Goal: Information Seeking & Learning: Learn about a topic

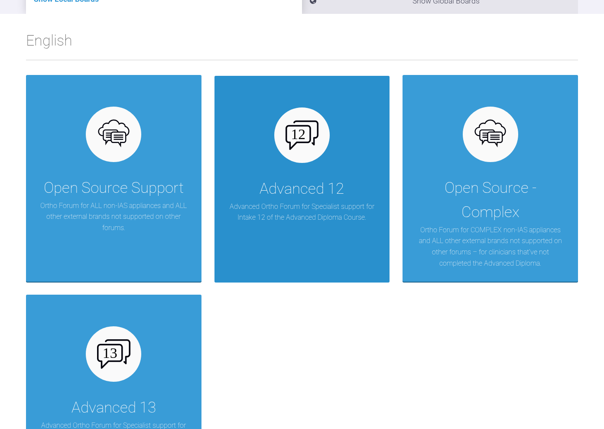
scroll to position [141, 0]
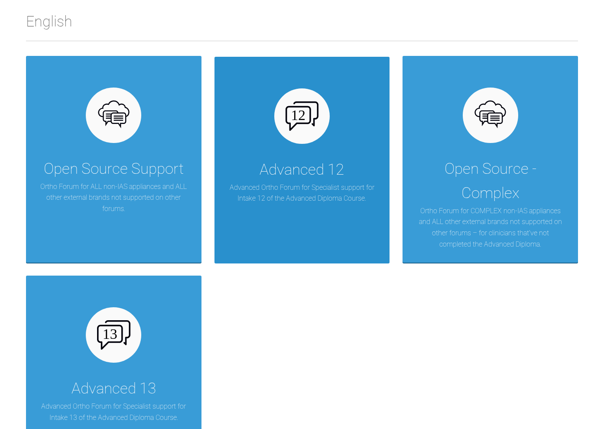
click at [299, 129] on img at bounding box center [301, 115] width 33 height 29
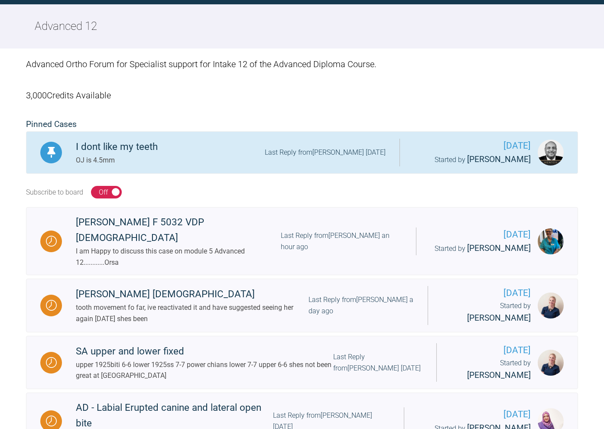
scroll to position [244, 0]
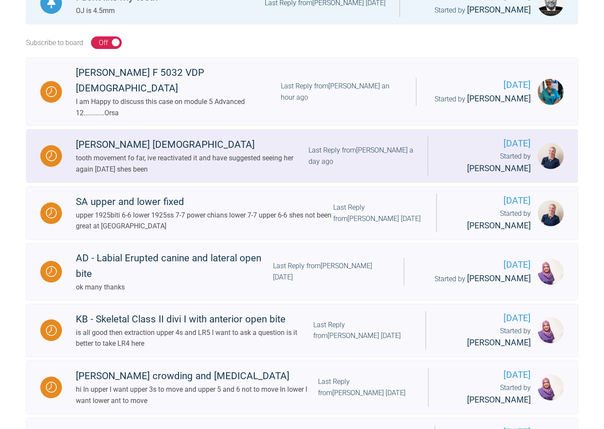
click at [136, 152] on div "tooth movement fo far, ive reactivated it and have suggested seeing her again […" at bounding box center [192, 163] width 232 height 22
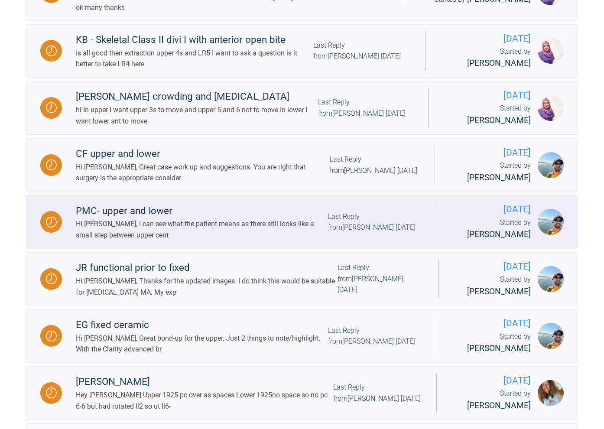
scroll to position [524, 0]
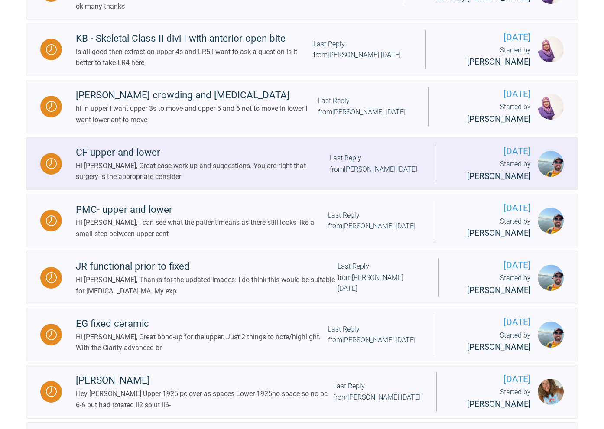
click at [138, 145] on div "CF upper and lower" at bounding box center [203, 153] width 254 height 16
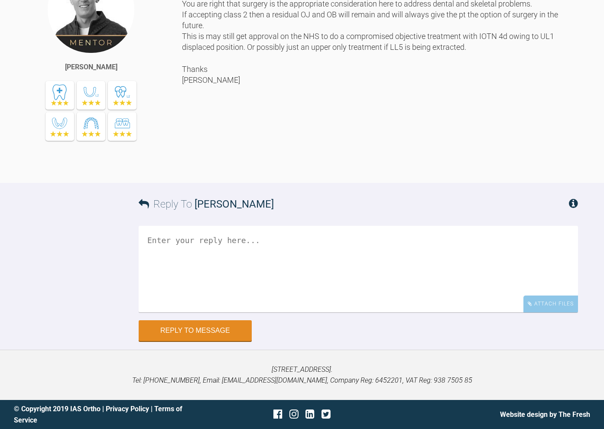
scroll to position [371, 0]
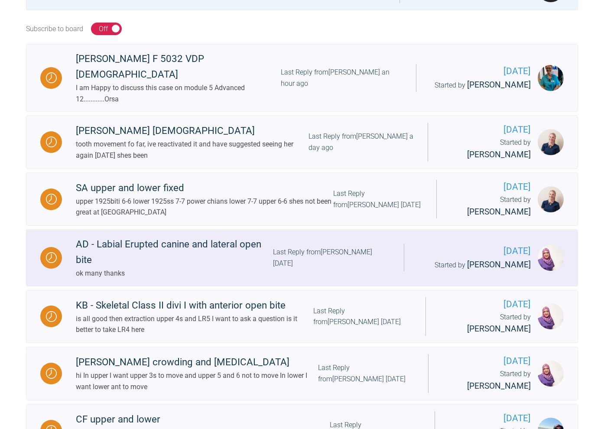
scroll to position [320, 0]
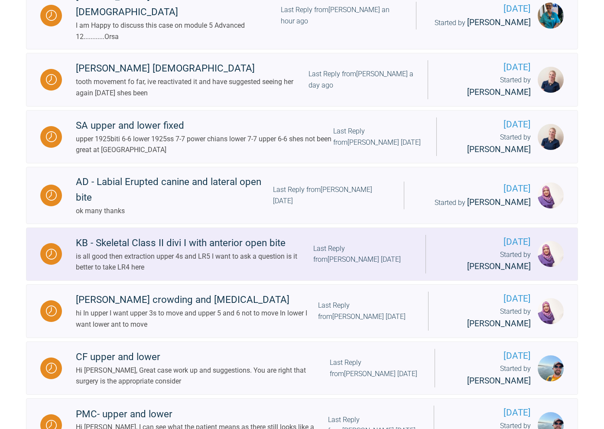
click at [136, 235] on div "KB - Skeletal Class II divi I with anterior open bite" at bounding box center [194, 243] width 237 height 16
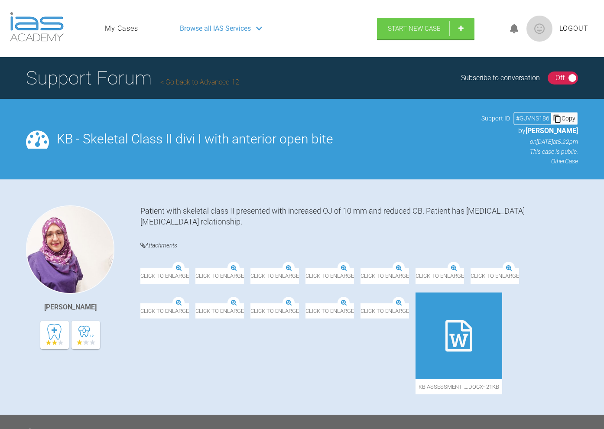
click at [237, 29] on span "Browse all IAS Services" at bounding box center [215, 28] width 71 height 11
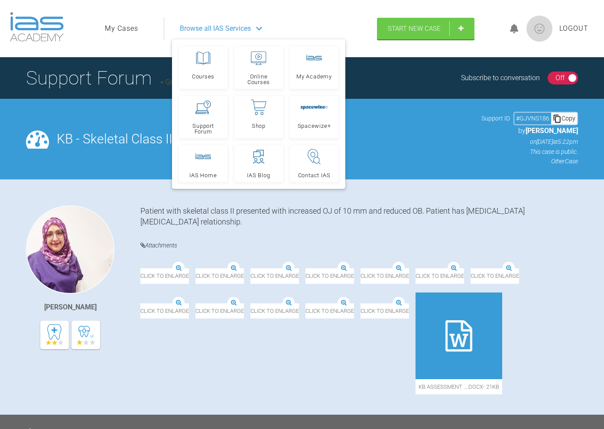
click at [394, 145] on div "KB - Skeletal Class II divi I with anterior open bite Support ID # GJVNS186 Cop…" at bounding box center [317, 139] width 521 height 54
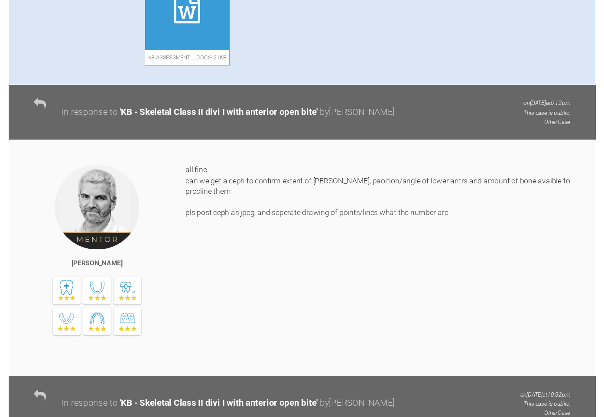
scroll to position [362, 0]
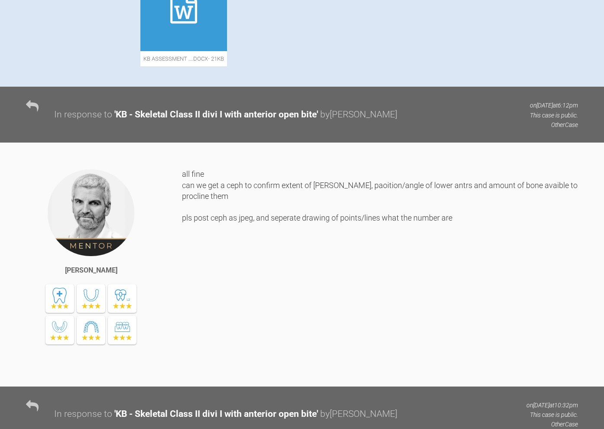
click at [155, 51] on div at bounding box center [183, 7] width 87 height 87
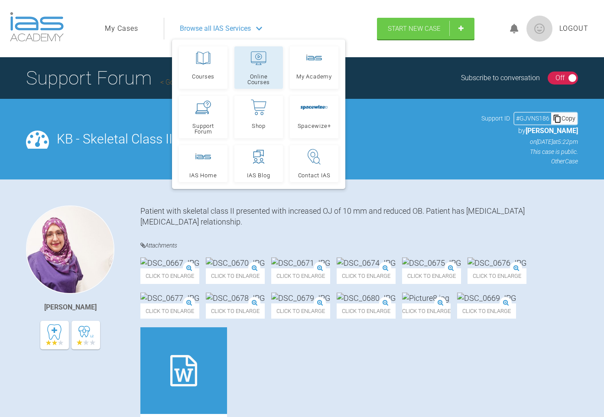
scroll to position [0, 0]
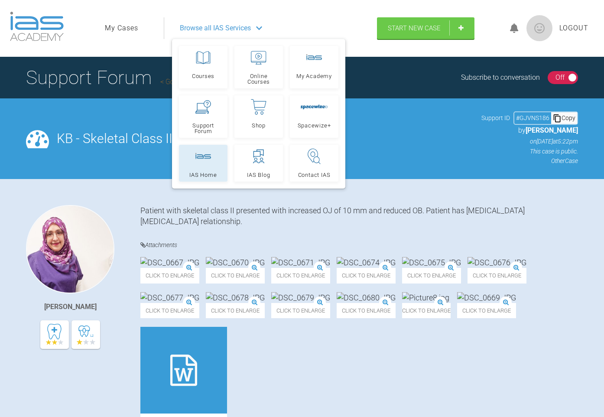
click at [208, 161] on div at bounding box center [203, 157] width 16 height 16
